Goal: Find contact information: Find contact information

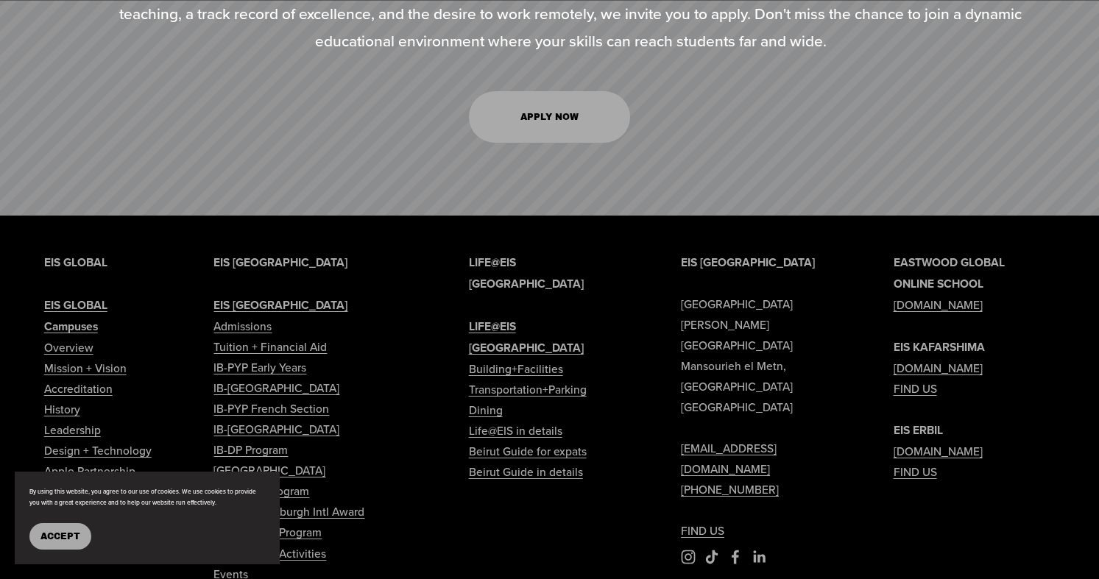
scroll to position [6361, 0]
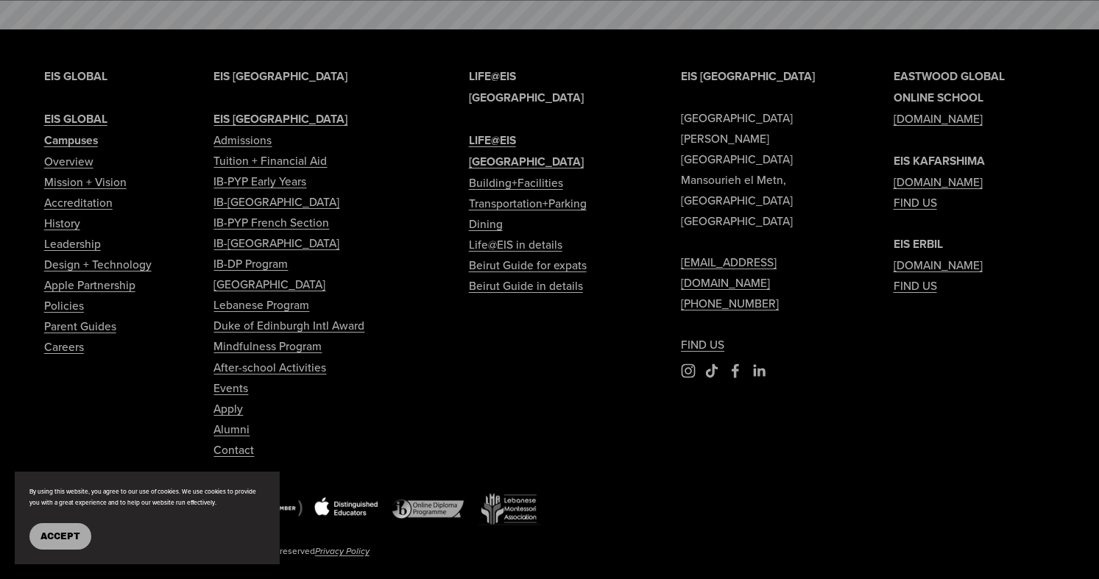
drag, startPoint x: 688, startPoint y: 305, endPoint x: 881, endPoint y: 0, distance: 360.5
click at [0, 29] on div "EIS [GEOGRAPHIC_DATA] [PERSON_NAME][GEOGRAPHIC_DATA] [EMAIL_ADDRESS][DOMAIN_NAM…" at bounding box center [549, 329] width 1099 height 601
click at [734, 364] on use "Facebook" at bounding box center [734, 371] width 7 height 14
click at [706, 364] on use "TikTok" at bounding box center [712, 371] width 12 height 14
click at [759, 365] on use "LinkedIn" at bounding box center [759, 371] width 12 height 12
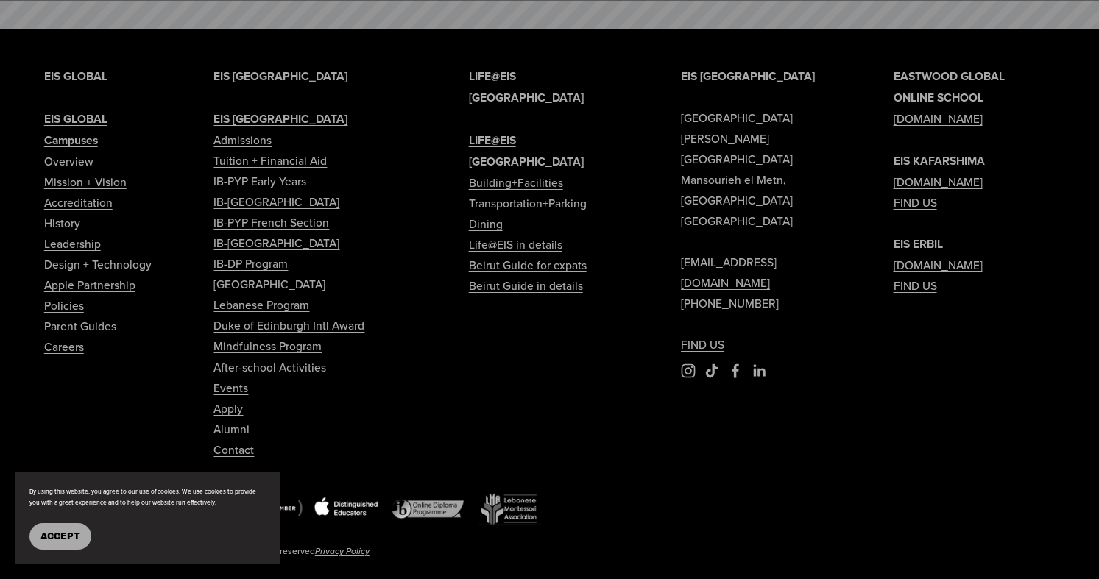
click at [57, 533] on span "Accept" at bounding box center [60, 536] width 40 height 10
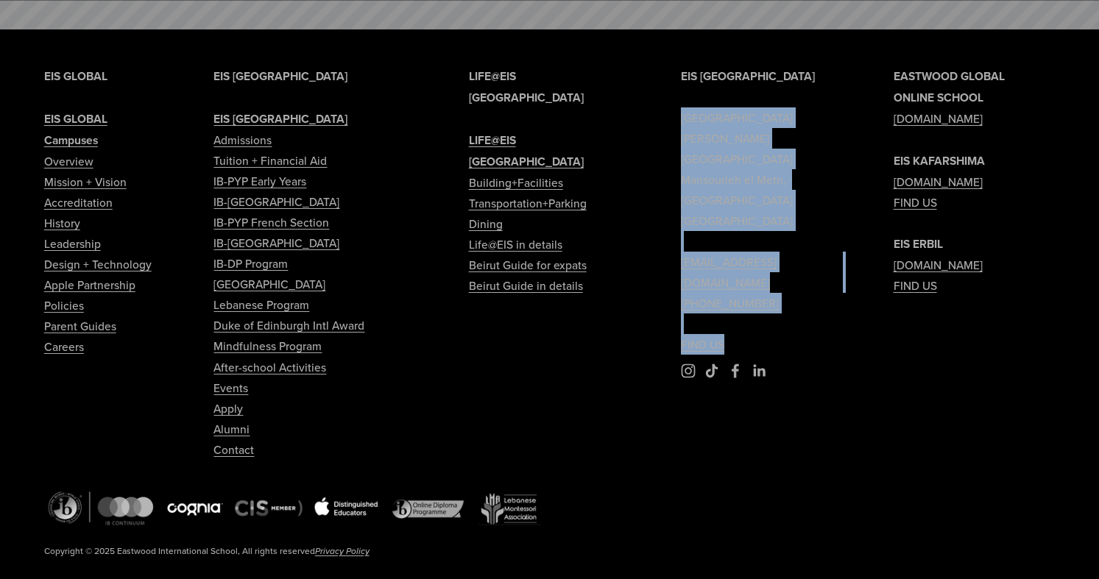
drag, startPoint x: 682, startPoint y: 77, endPoint x: 796, endPoint y: 252, distance: 208.4
click at [796, 252] on p "EIS [GEOGRAPHIC_DATA] [PERSON_NAME][GEOGRAPHIC_DATA] [EMAIL_ADDRESS][DOMAIN_NAM…" at bounding box center [762, 210] width 162 height 290
copy p "[GEOGRAPHIC_DATA] [PERSON_NAME][GEOGRAPHIC_DATA] [EMAIL_ADDRESS][DOMAIN_NAME] […"
type input "*****"
